Goal: Check status: Check status

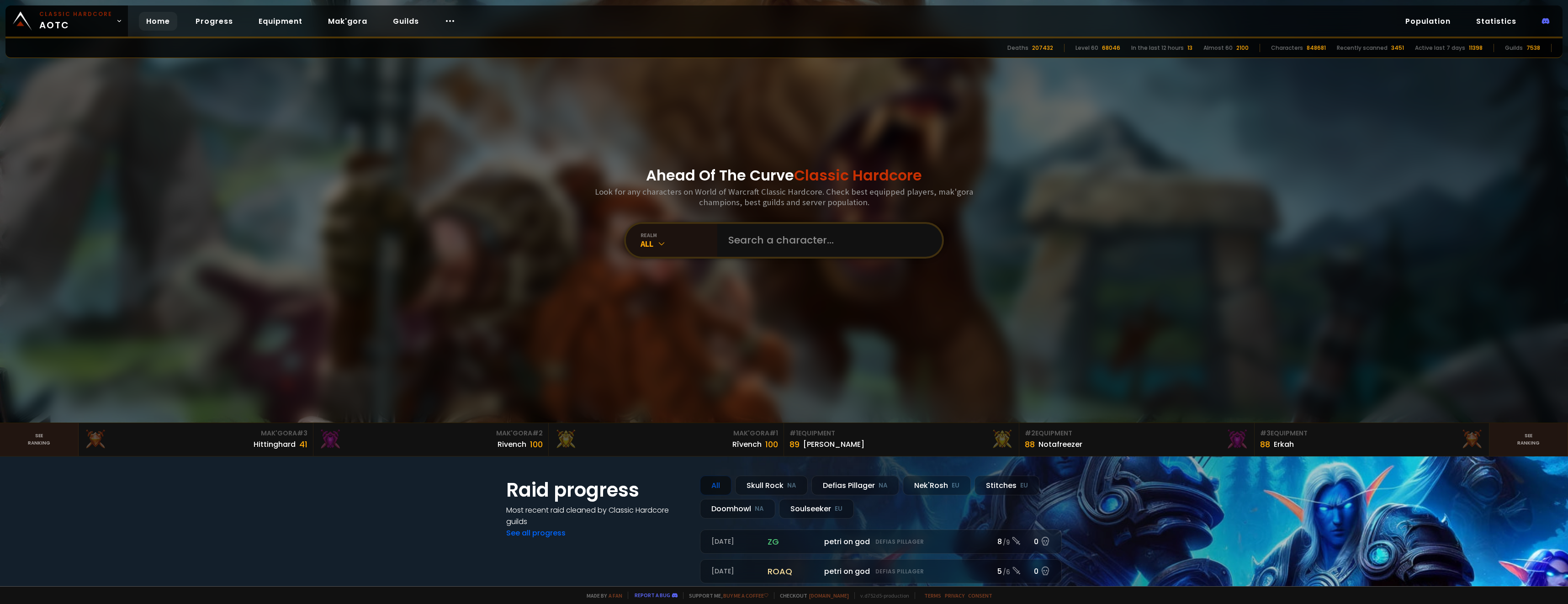
scroll to position [228, 0]
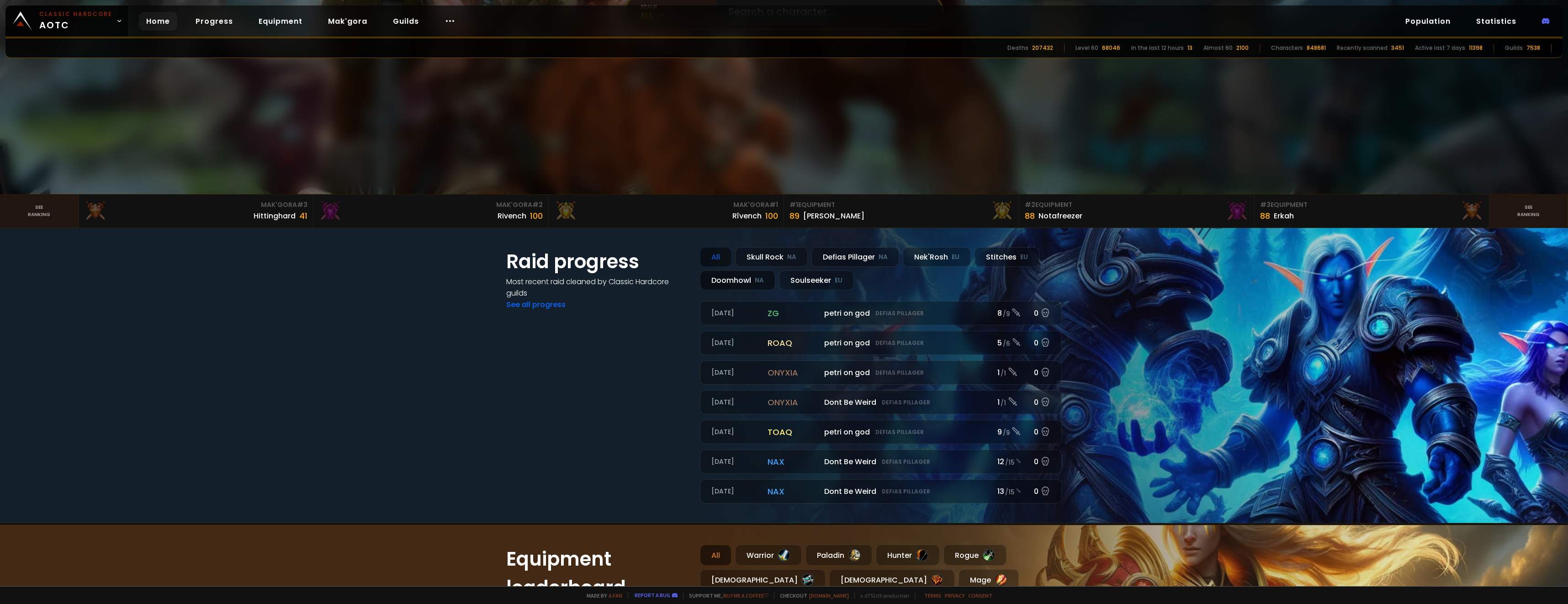
click at [745, 281] on div "Doomhowl NA" at bounding box center [738, 281] width 75 height 20
click at [757, 255] on div "Skull Rock NA" at bounding box center [771, 257] width 73 height 20
click at [846, 253] on div "Defias Pillager NA" at bounding box center [855, 257] width 88 height 20
click at [907, 257] on div "Nek'Rosh EU" at bounding box center [936, 257] width 68 height 20
click at [978, 259] on div "Stitches EU" at bounding box center [1007, 257] width 65 height 20
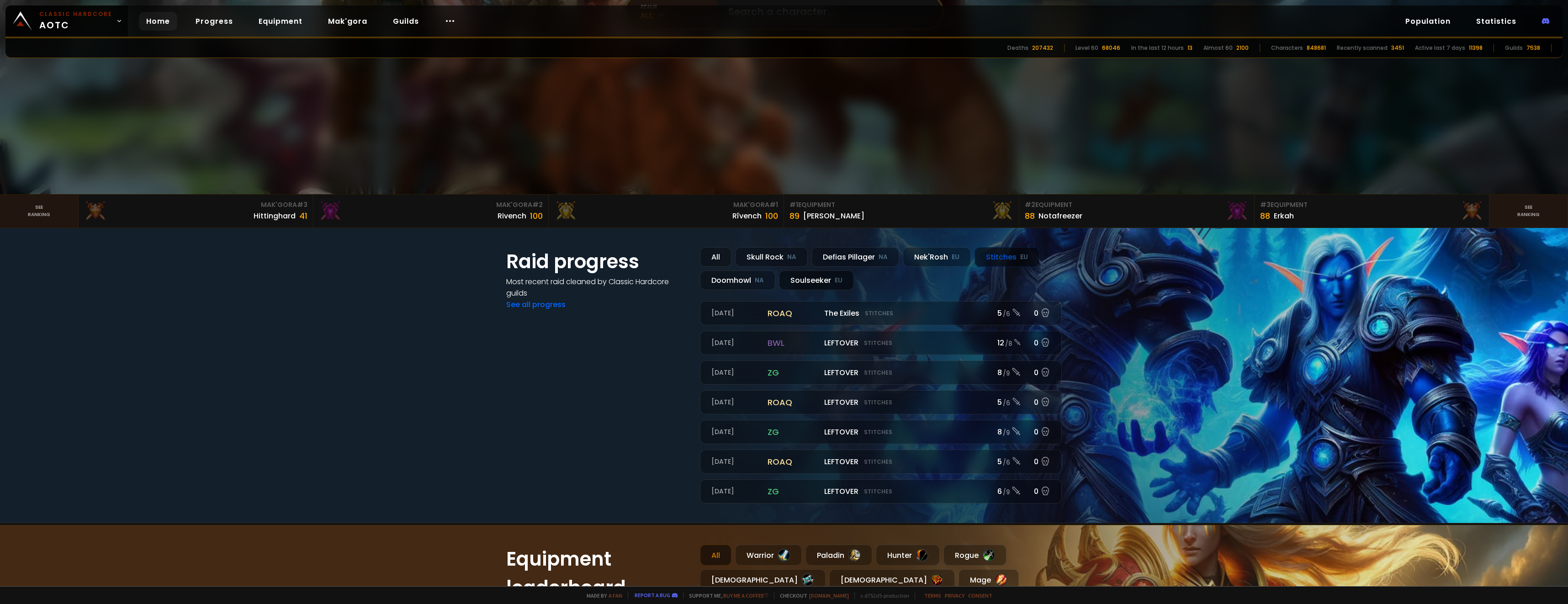
click at [802, 279] on div "Soulseeker EU" at bounding box center [816, 281] width 75 height 20
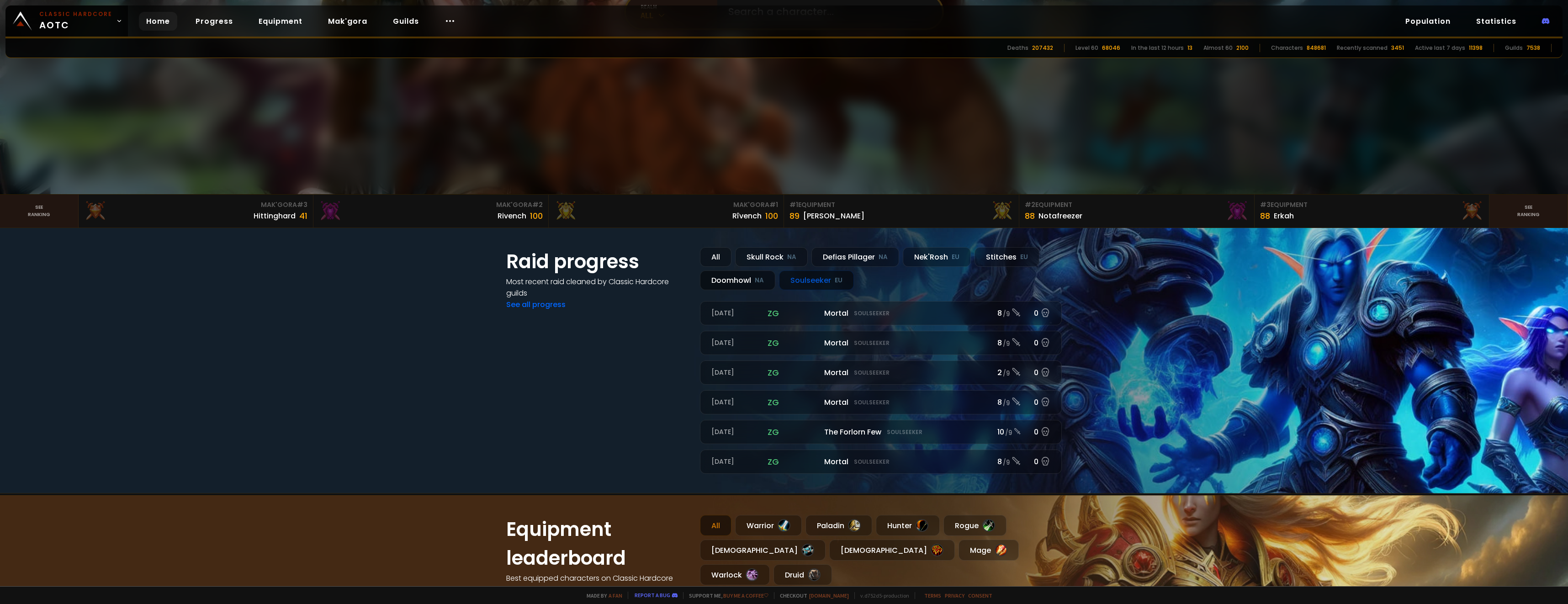
click at [748, 275] on div "Doomhowl NA" at bounding box center [738, 281] width 75 height 20
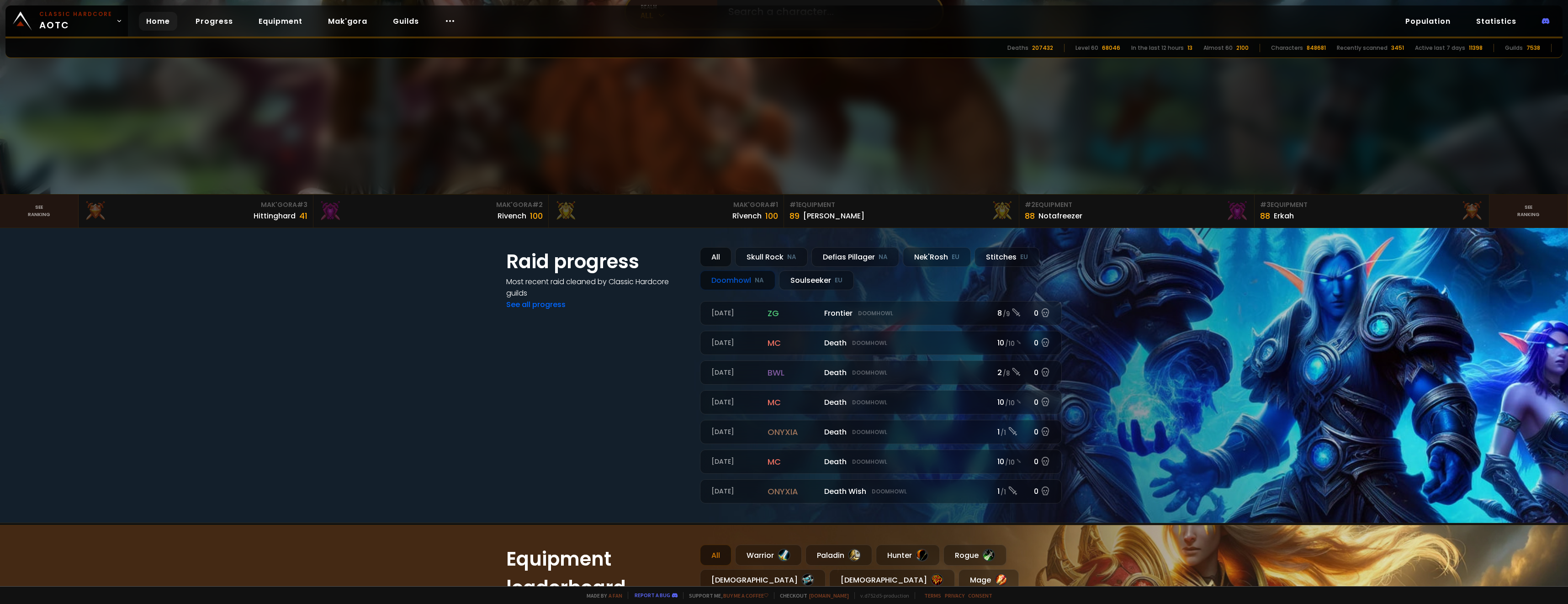
click at [715, 257] on div "All" at bounding box center [716, 257] width 32 height 20
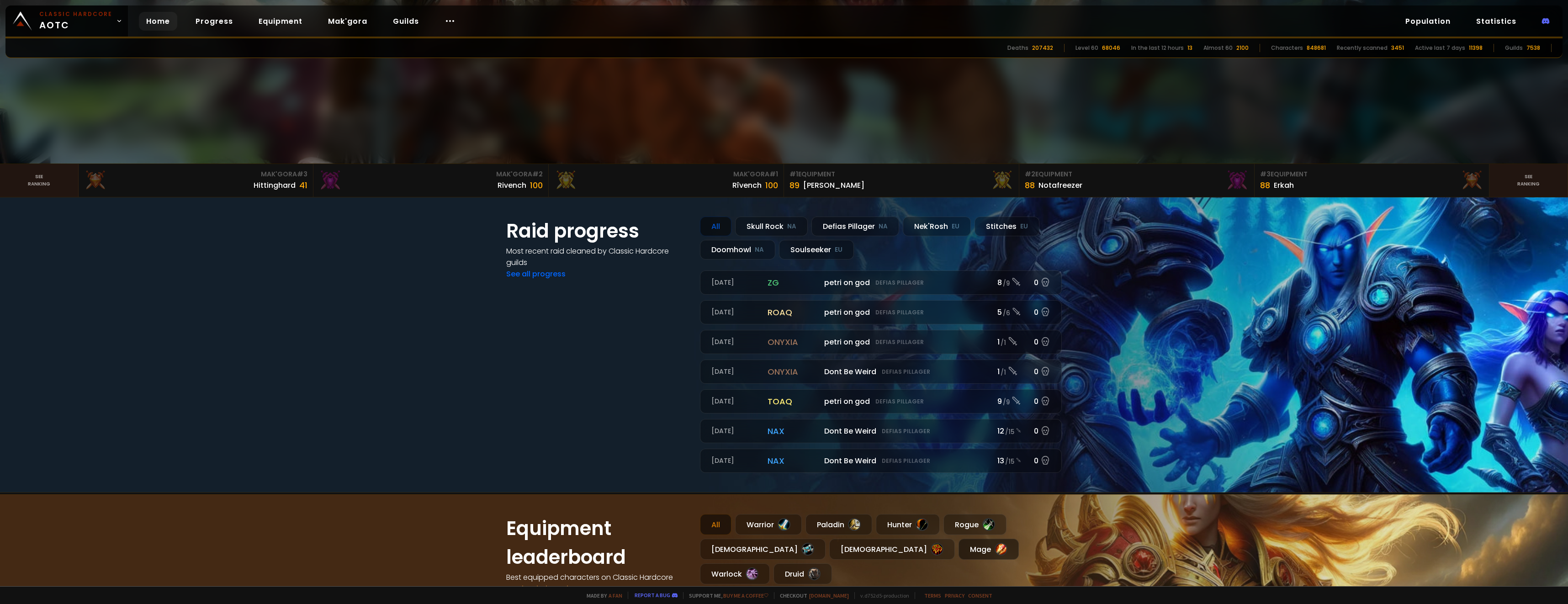
scroll to position [366, 0]
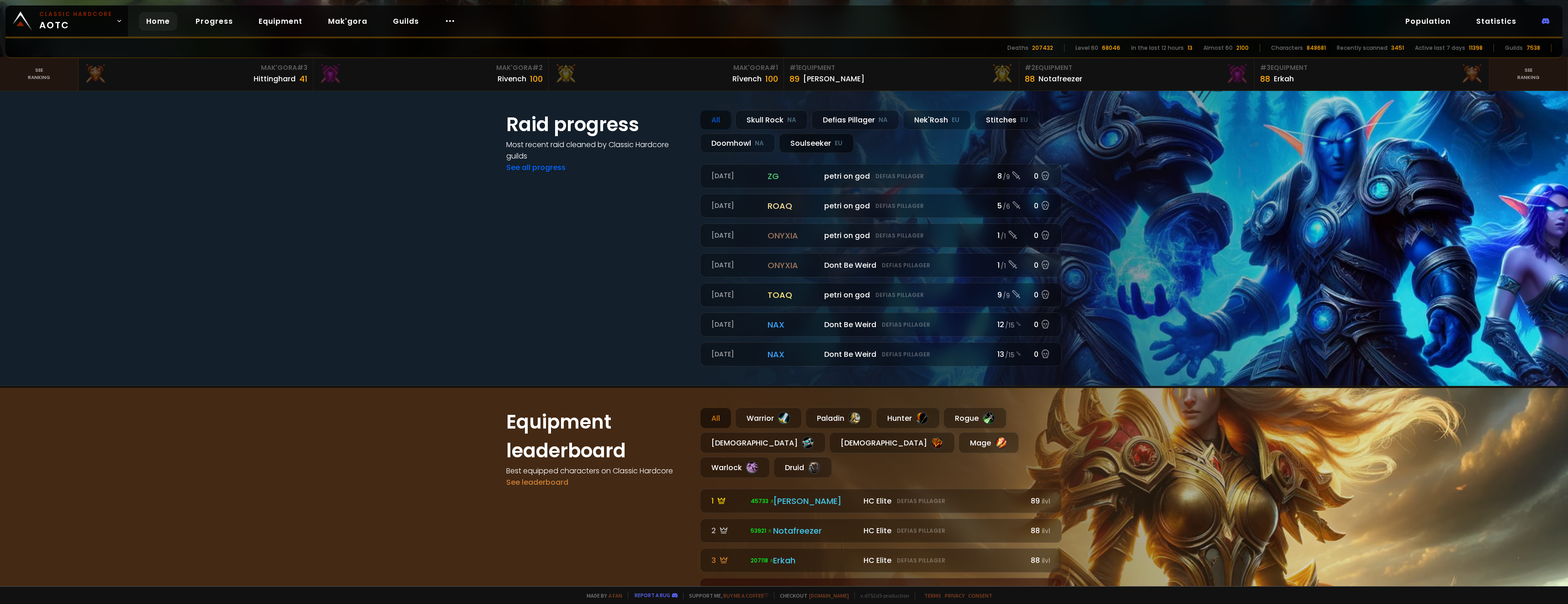
click at [789, 141] on div "Soulseeker EU" at bounding box center [816, 143] width 75 height 20
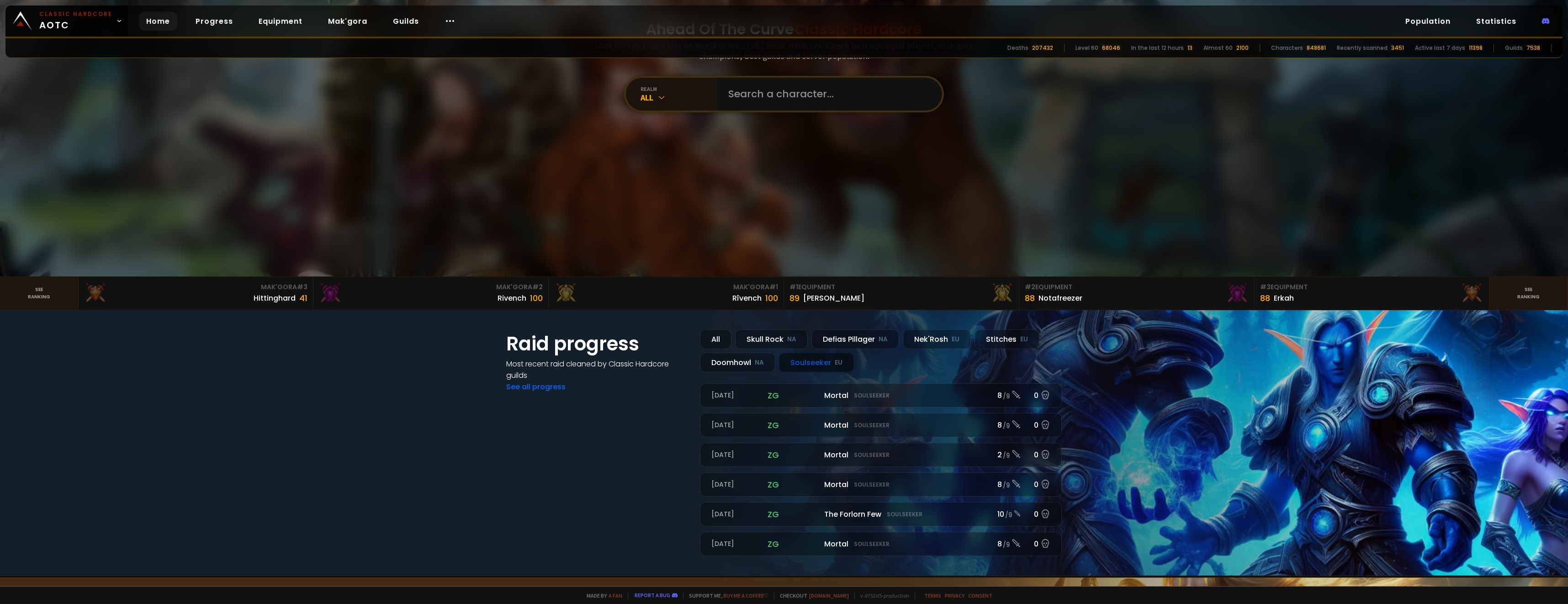
scroll to position [137, 0]
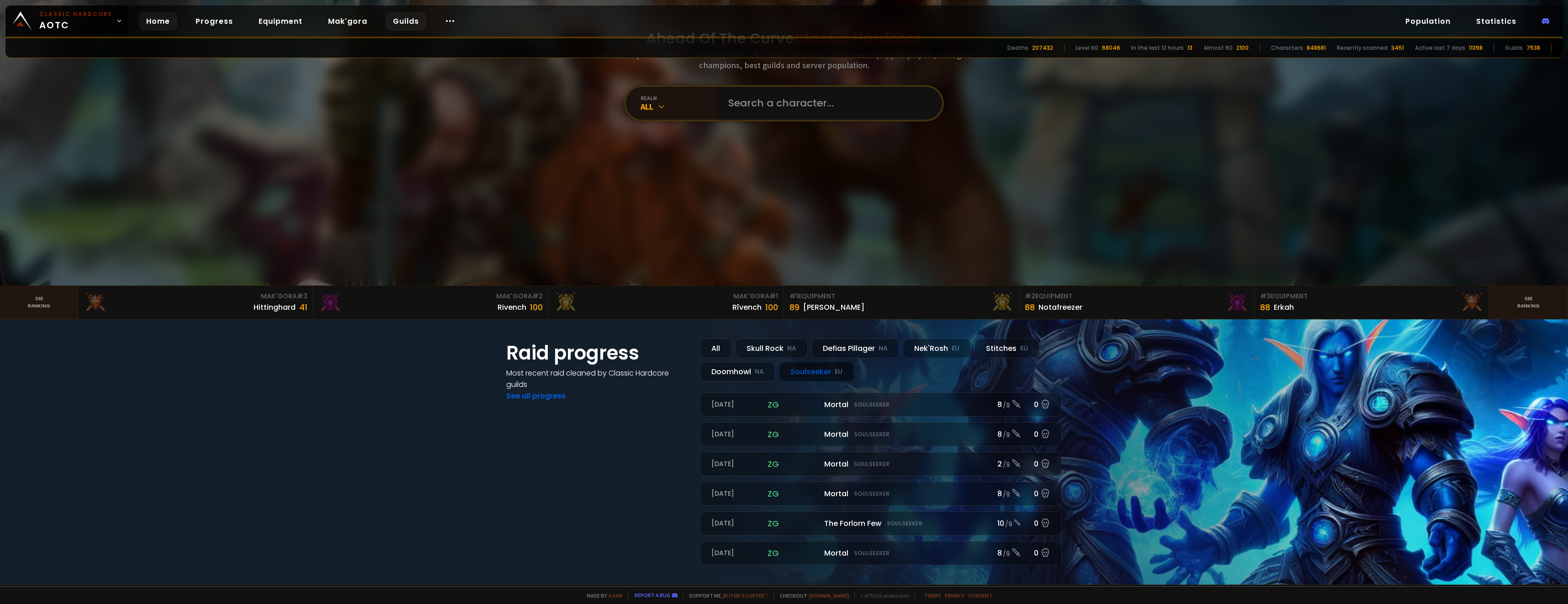
click at [396, 13] on link "Guilds" at bounding box center [406, 21] width 41 height 18
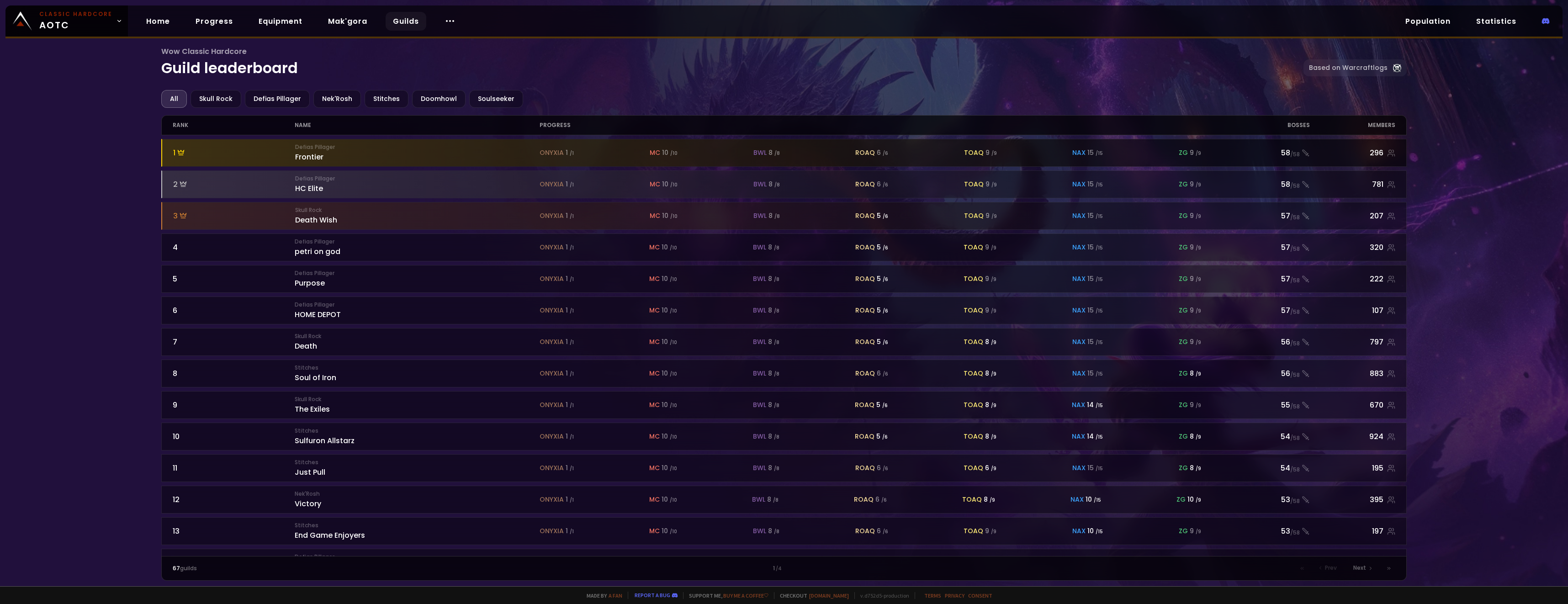
click at [372, 154] on div "Defias Pillager Frontier" at bounding box center [417, 153] width 244 height 20
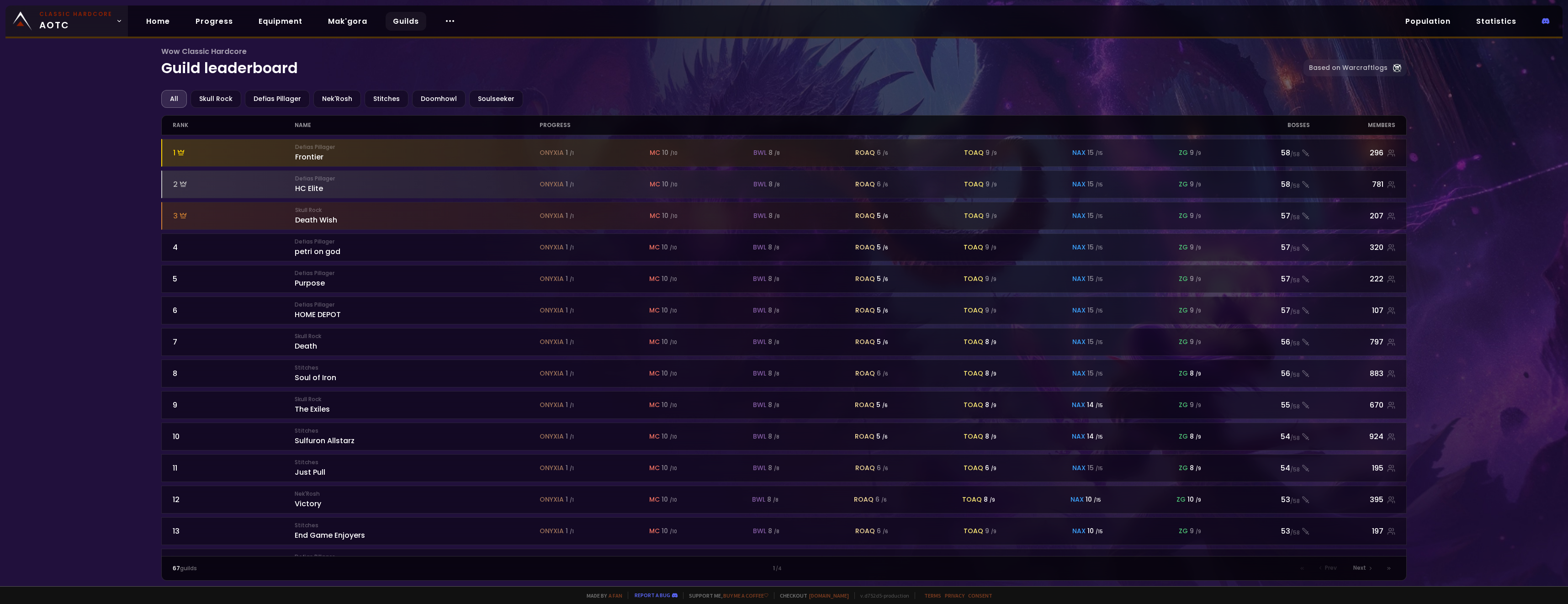
click at [104, 28] on span "Classic Hardcore AOTC" at bounding box center [76, 20] width 73 height 22
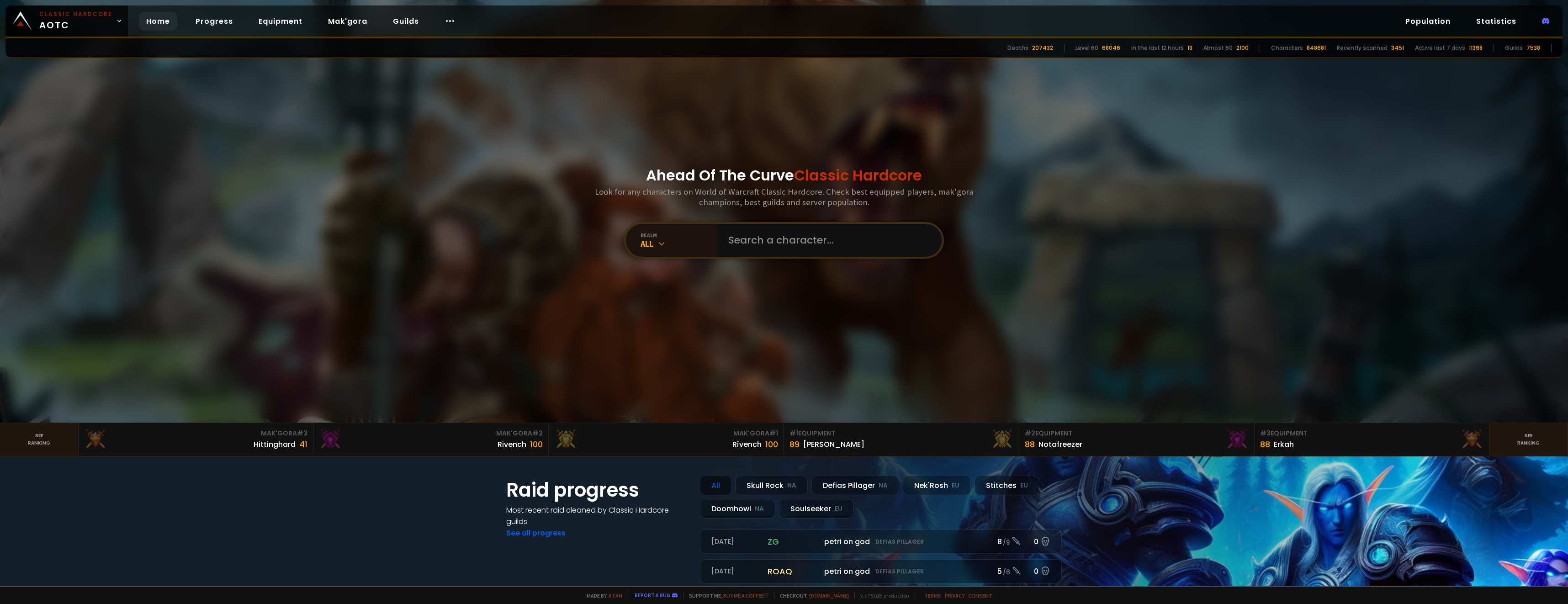
scroll to position [46, 0]
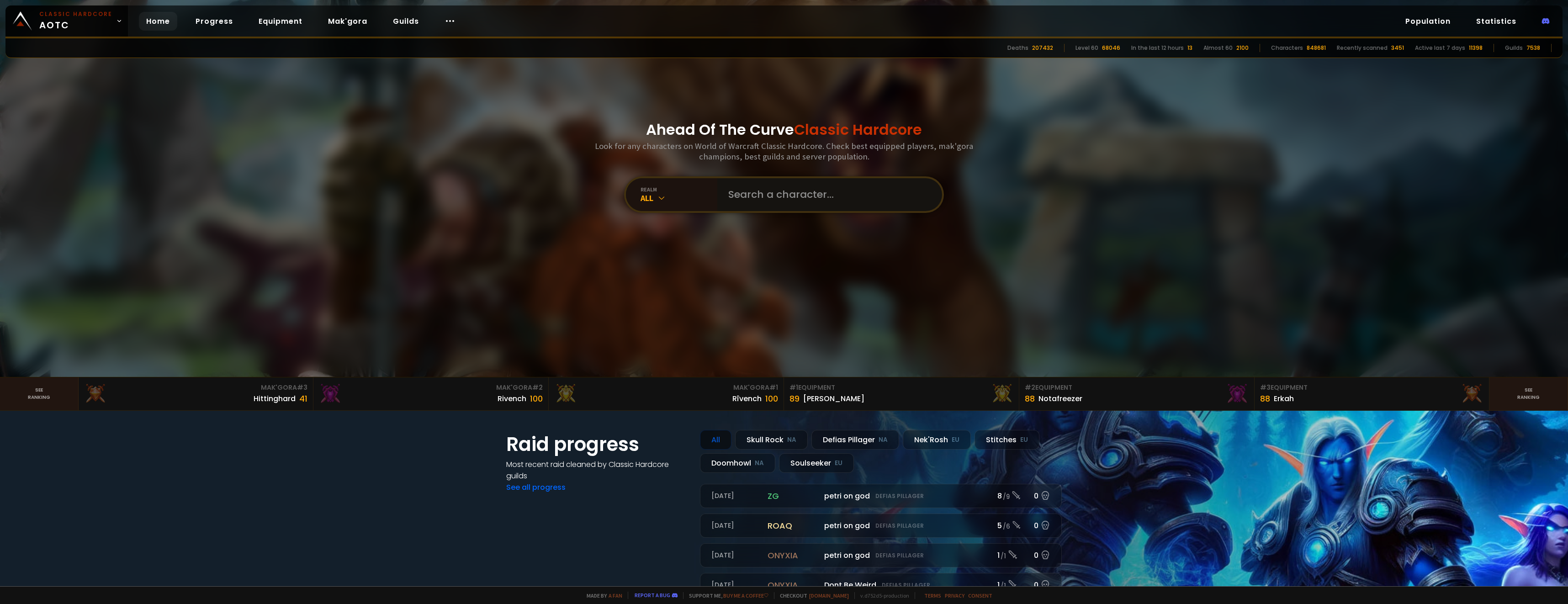
click at [742, 202] on input "text" at bounding box center [827, 195] width 209 height 33
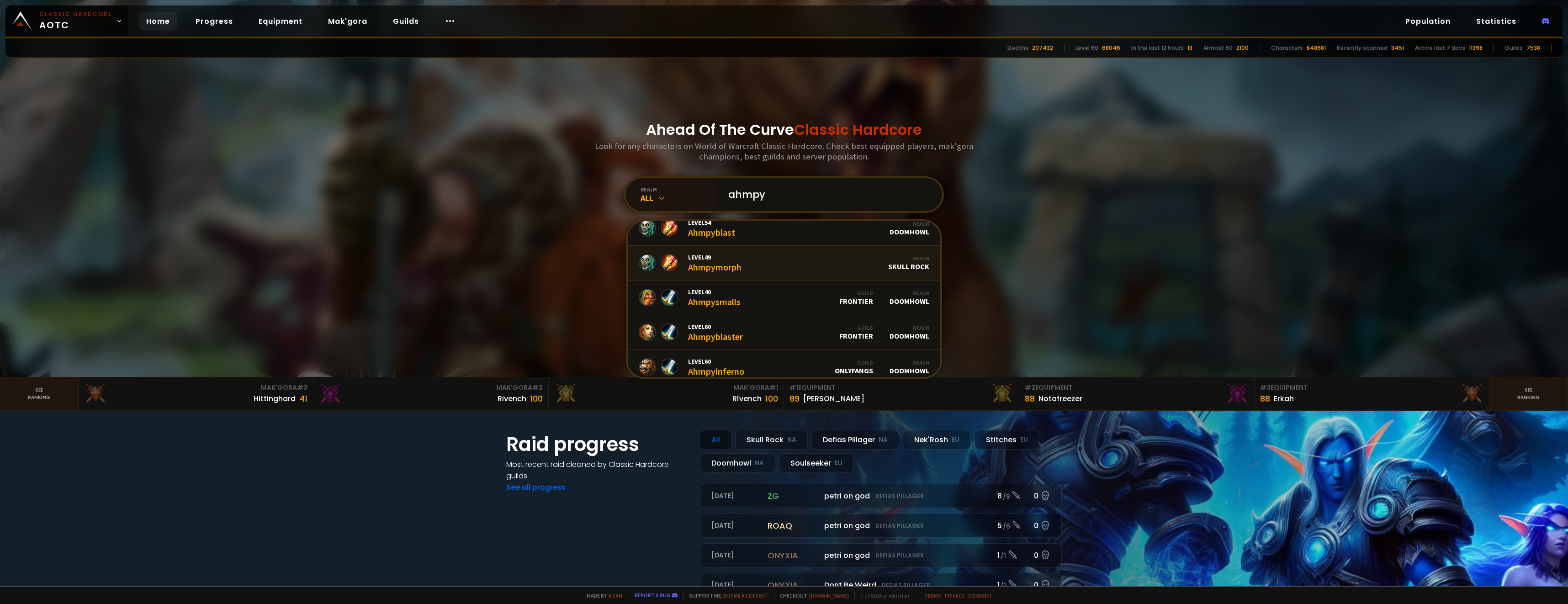
scroll to position [137, 0]
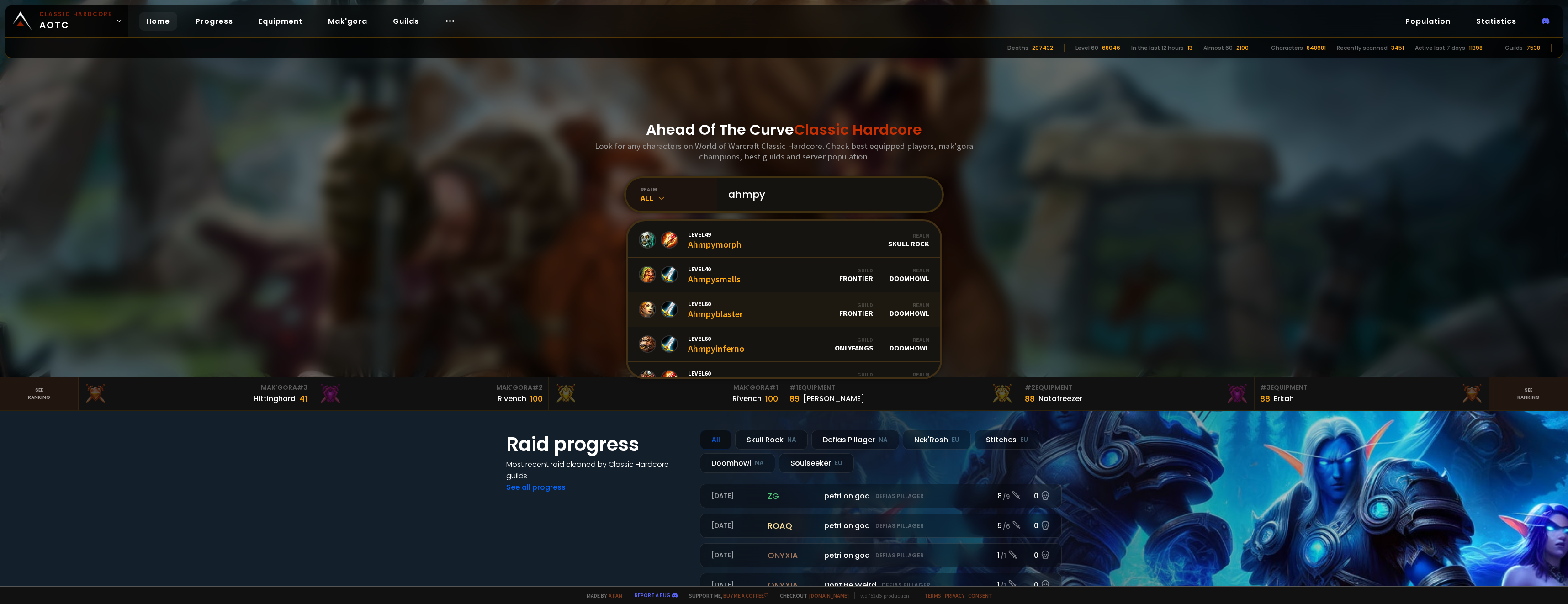
type input "ahmpy"
click at [740, 318] on link "Level 60 Ahmpyblaster Guild Frontier Realm Doomhowl" at bounding box center [784, 310] width 313 height 35
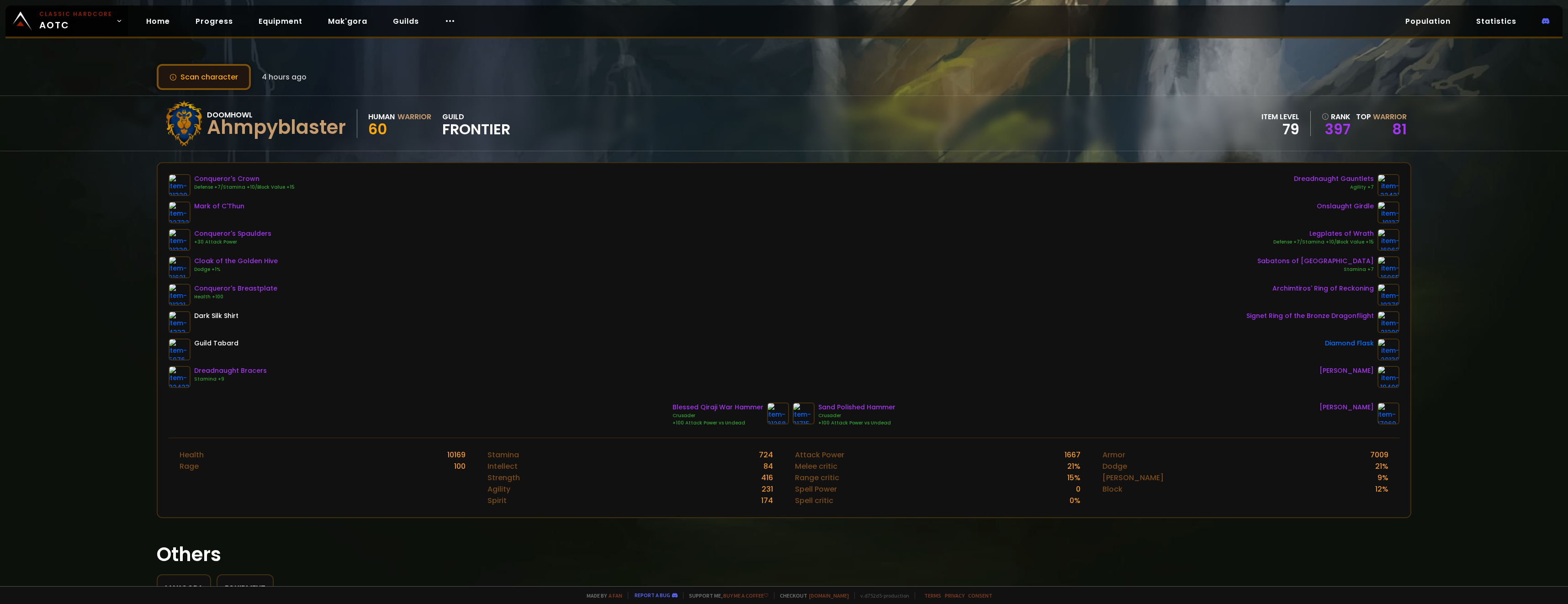
click at [218, 83] on button "Scan character" at bounding box center [203, 77] width 94 height 26
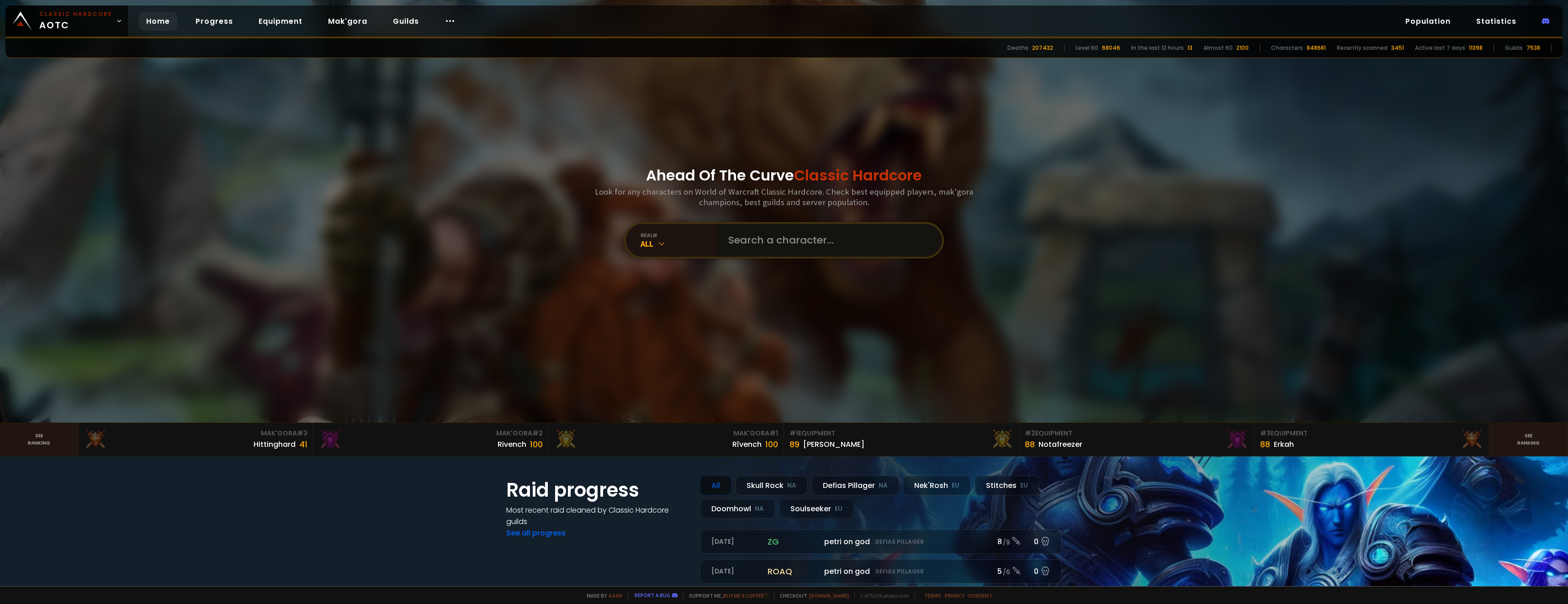
click at [771, 238] on input "text" at bounding box center [827, 240] width 209 height 33
